Goal: Transaction & Acquisition: Purchase product/service

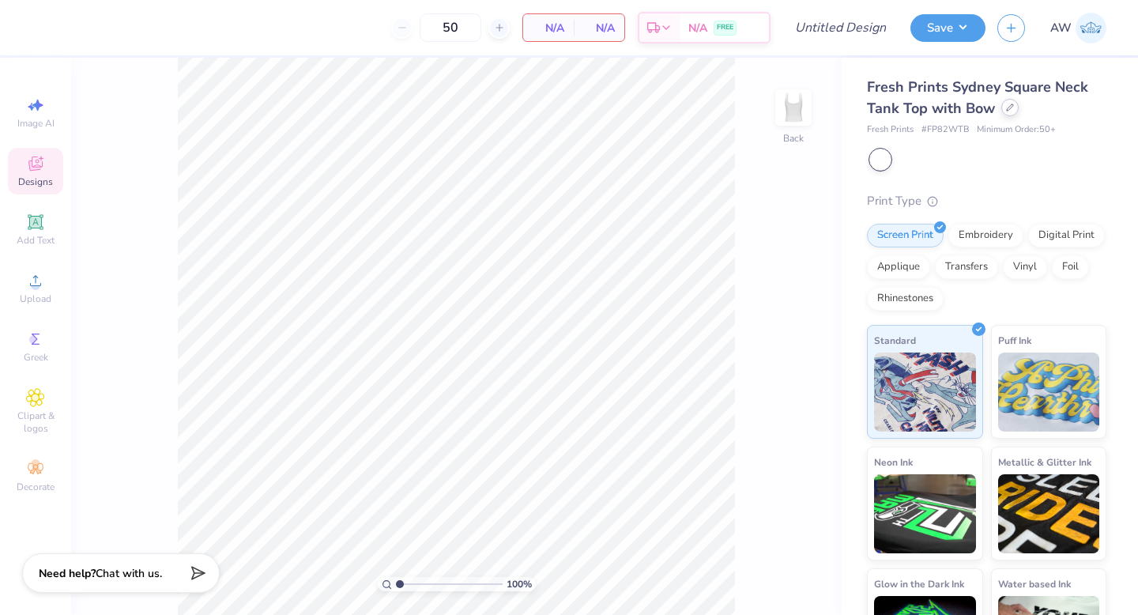
click at [1010, 110] on icon at bounding box center [1010, 108] width 8 height 8
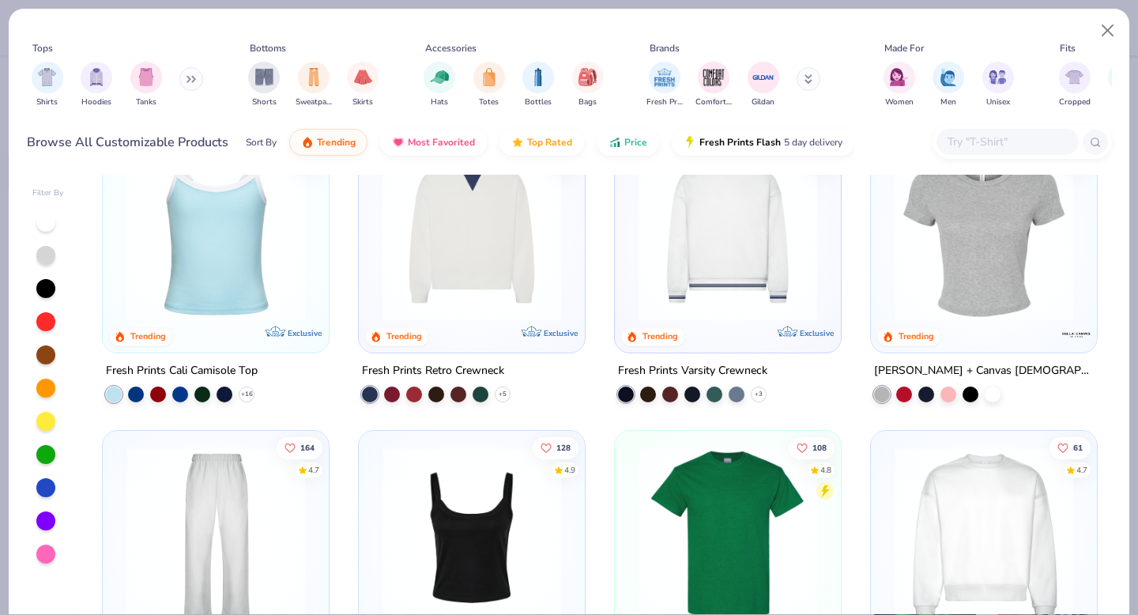
scroll to position [549, 0]
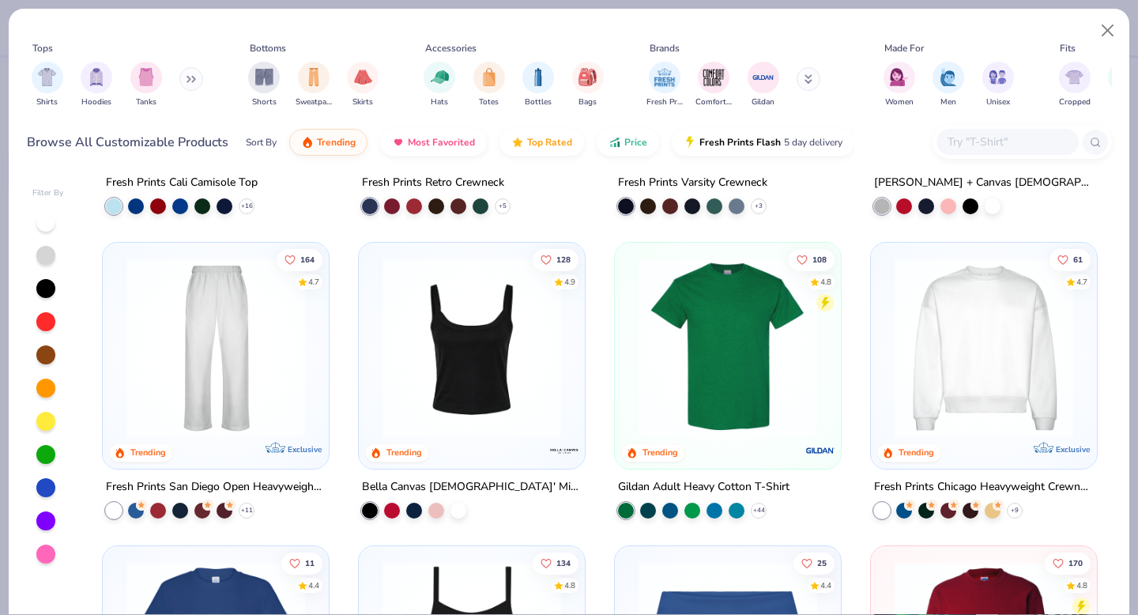
click at [489, 377] on img at bounding box center [472, 347] width 194 height 179
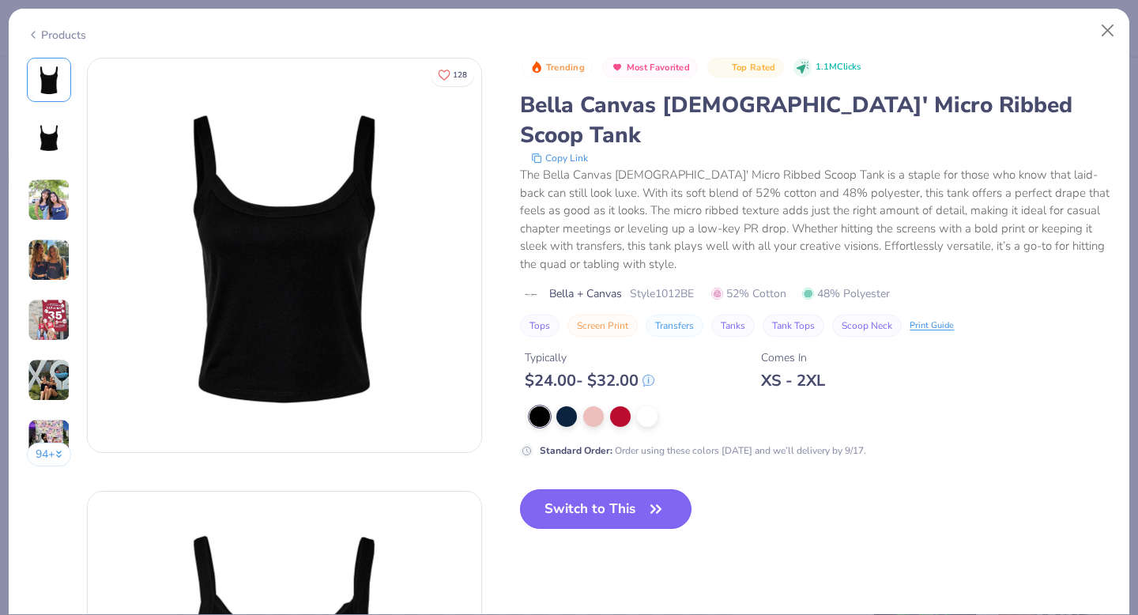
click at [643, 489] on button "Switch to This" at bounding box center [606, 509] width 172 height 40
click at [645, 498] on icon "button" at bounding box center [656, 509] width 22 height 22
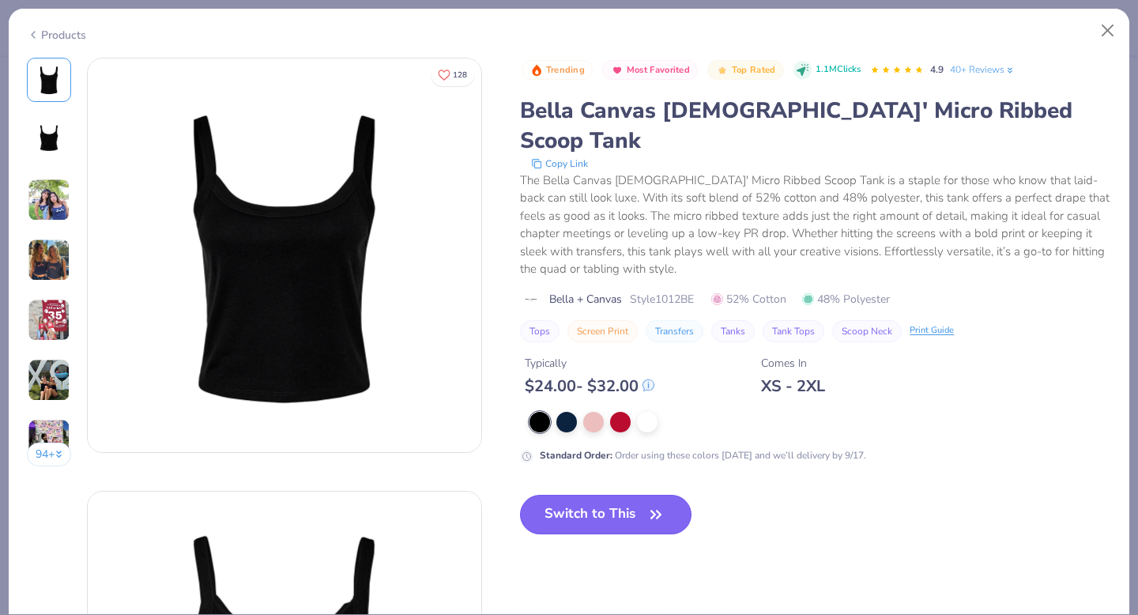
click at [648, 504] on icon "button" at bounding box center [656, 515] width 22 height 22
